Goal: Check status: Check status

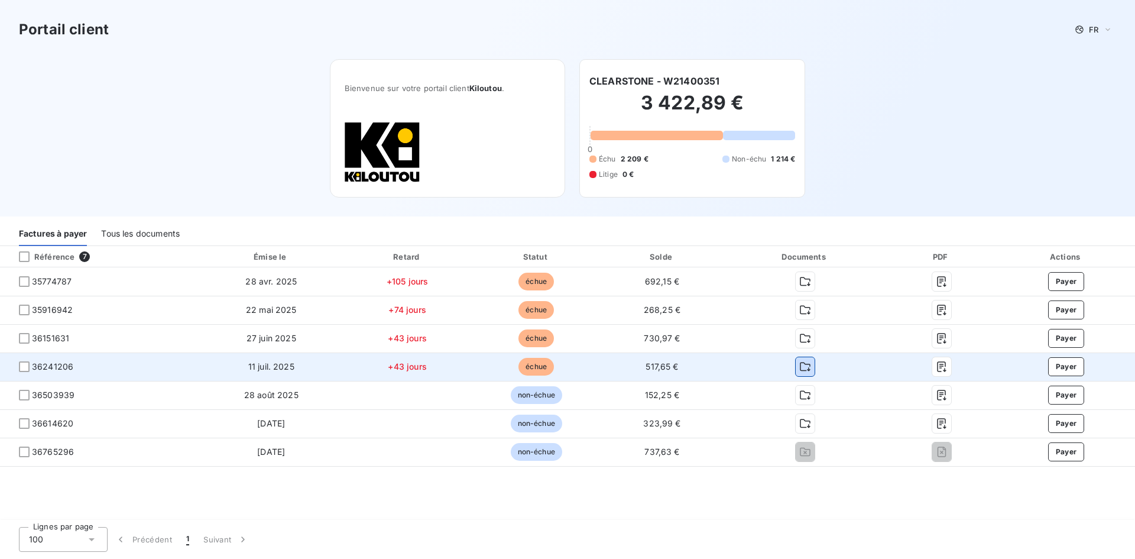
click at [801, 365] on icon "button" at bounding box center [805, 367] width 12 height 12
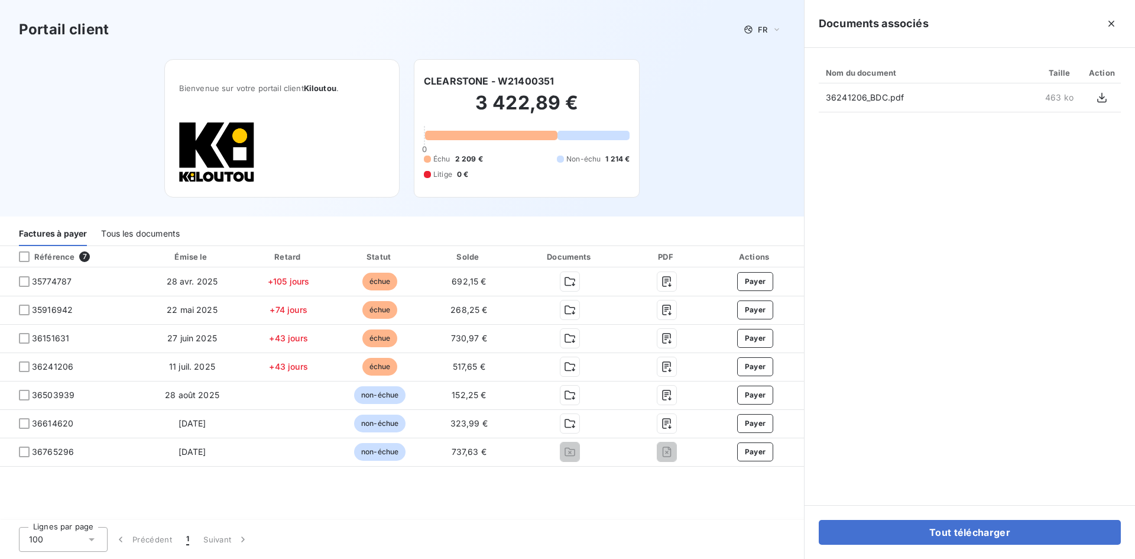
click at [739, 157] on div "Portail client FR Bienvenue sur votre portail client Kiloutou . CLEARSTONE - W2…" at bounding box center [402, 108] width 804 height 216
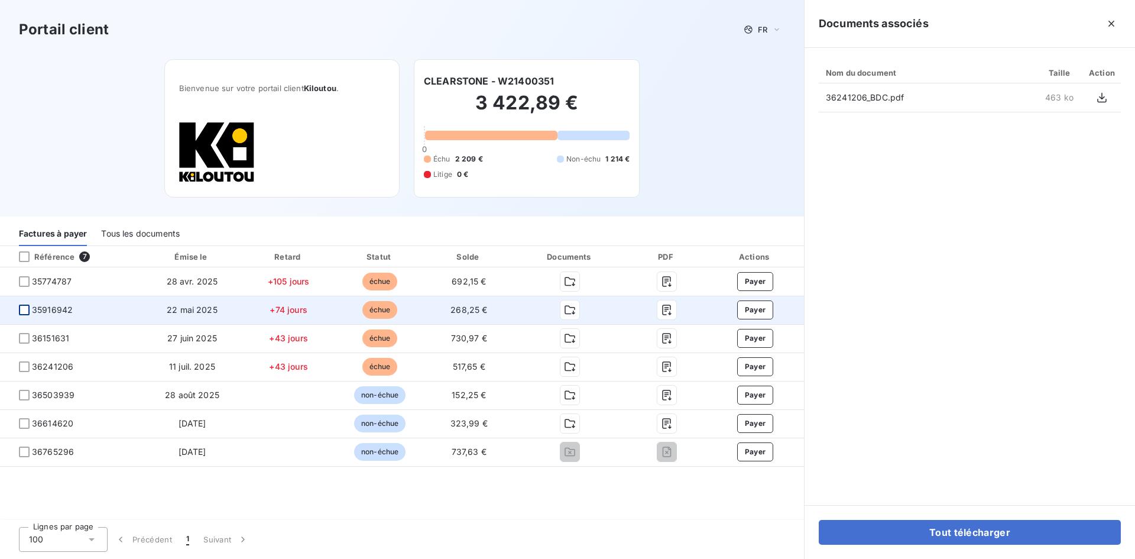
click at [23, 309] on div at bounding box center [24, 309] width 11 height 11
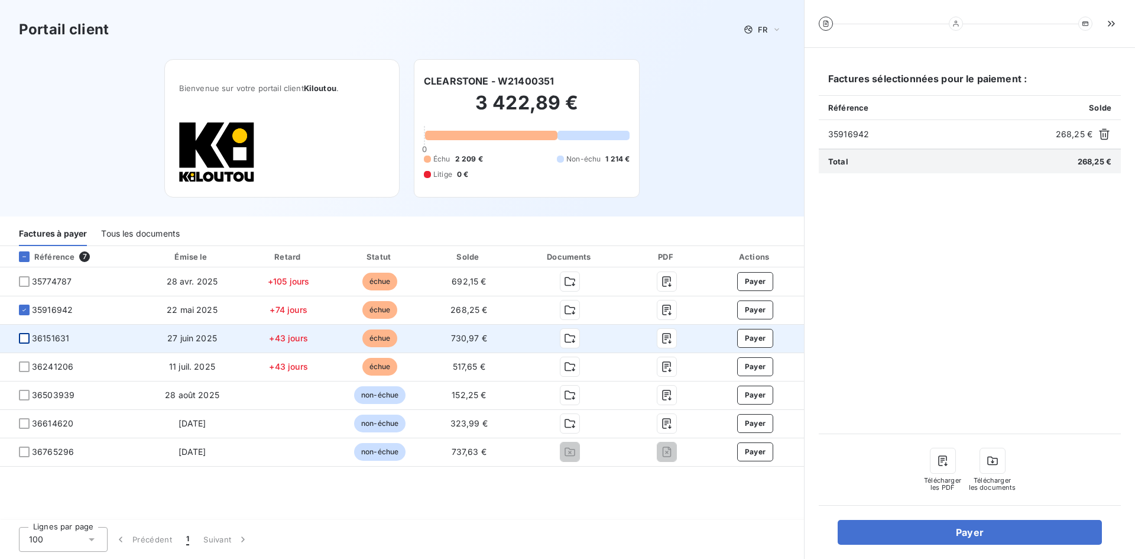
click at [22, 335] on div at bounding box center [24, 338] width 11 height 11
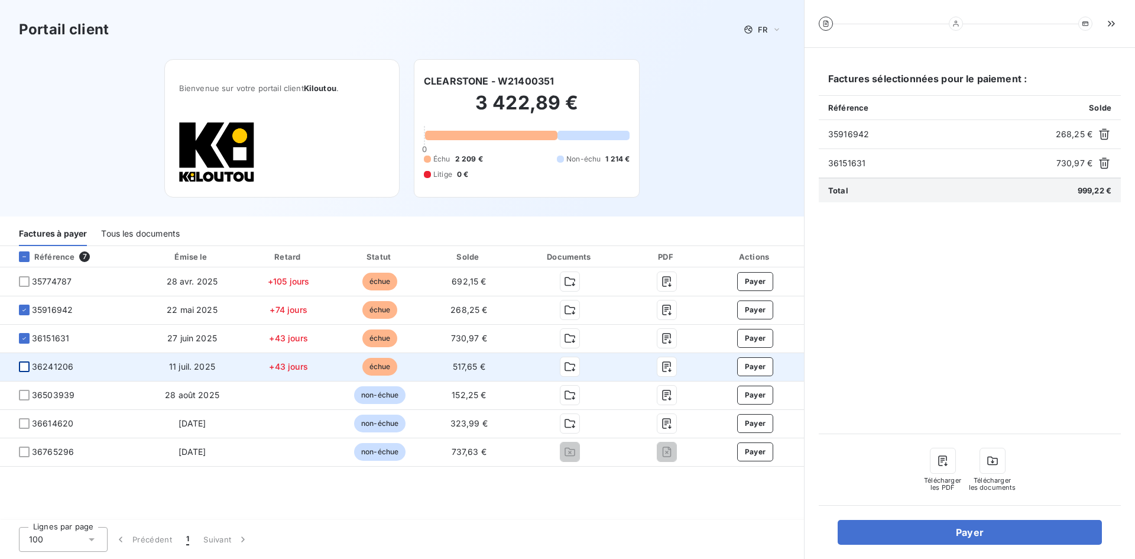
click at [24, 365] on div at bounding box center [24, 366] width 11 height 11
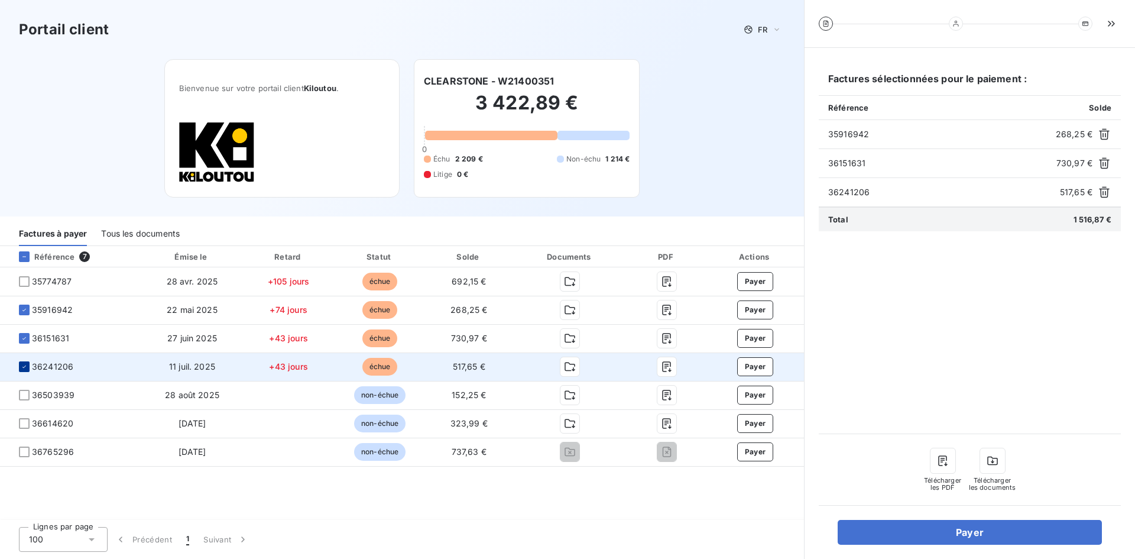
click at [24, 365] on icon at bounding box center [24, 366] width 7 height 7
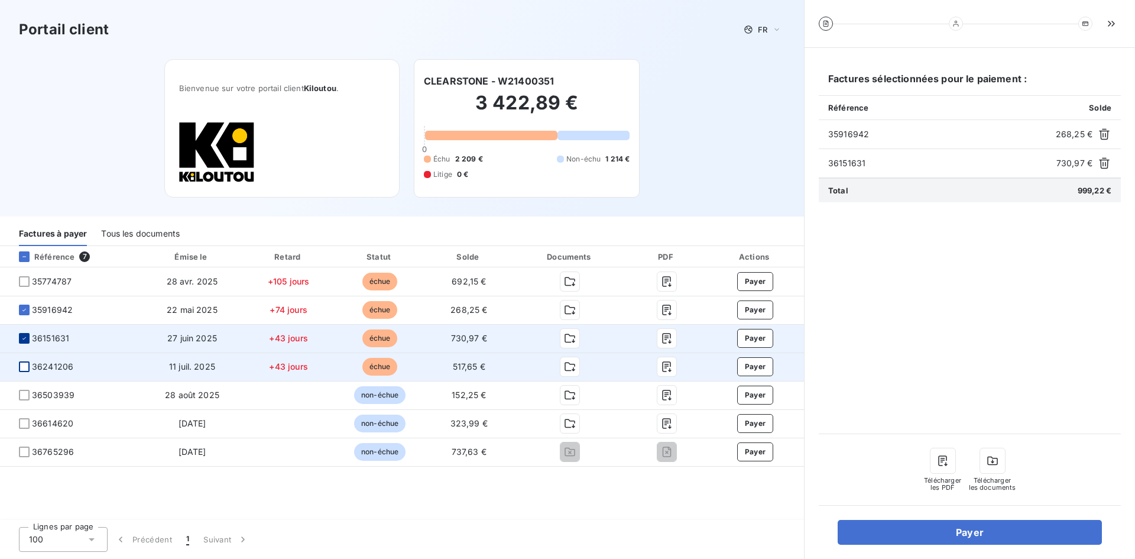
click at [20, 337] on div at bounding box center [24, 338] width 11 height 11
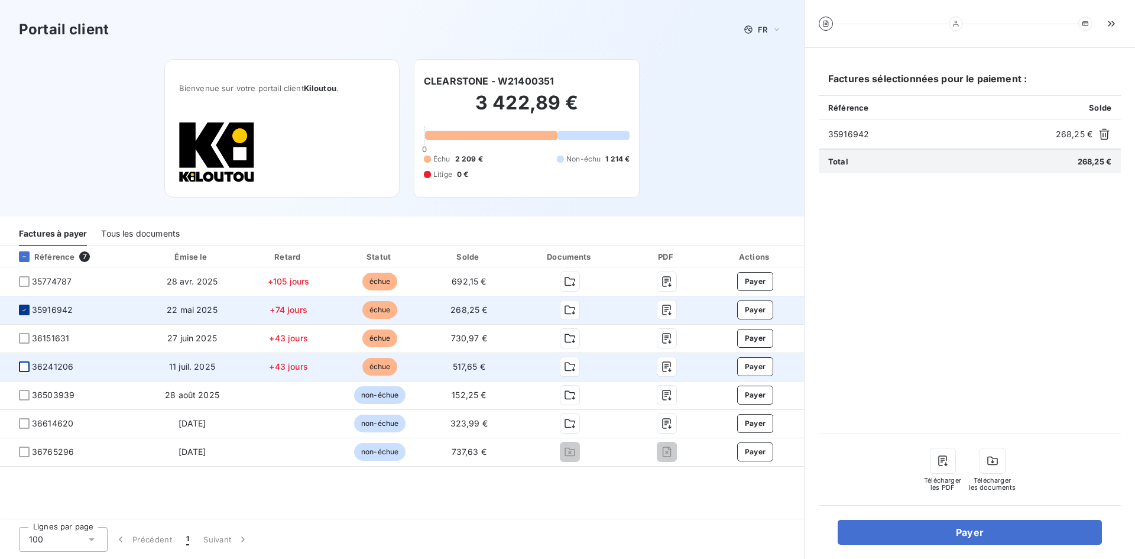
click at [25, 310] on icon at bounding box center [24, 309] width 7 height 7
